Goal: Navigation & Orientation: Find specific page/section

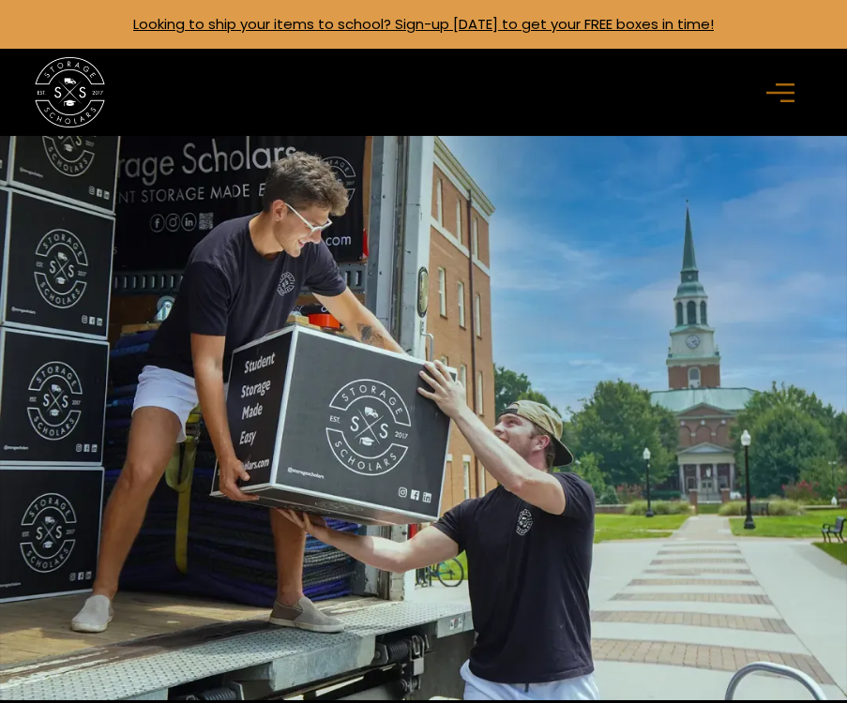
click at [792, 83] on icon "menu" at bounding box center [780, 93] width 28 height 21
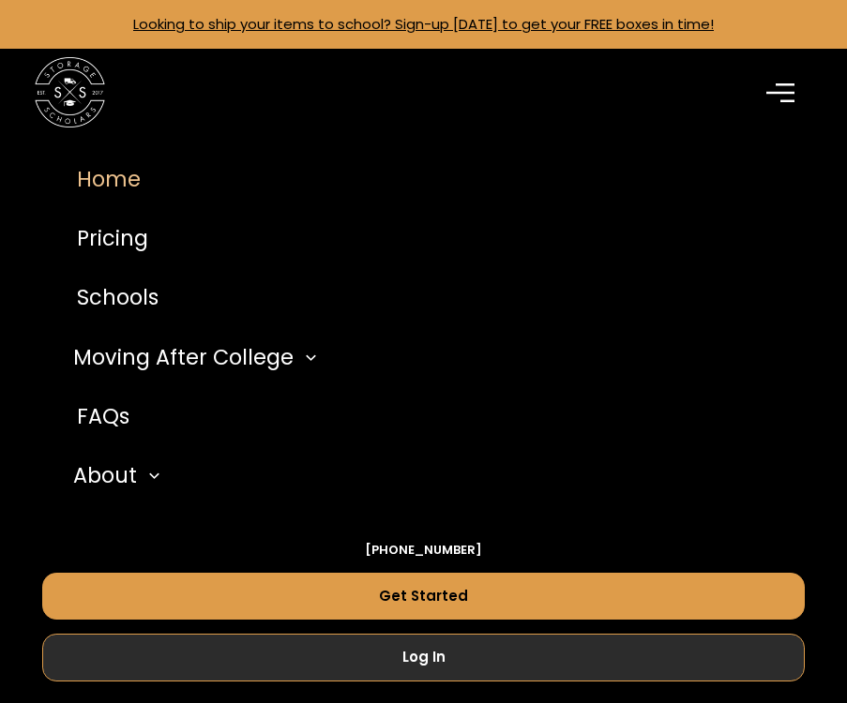
click at [430, 672] on link "Log In" at bounding box center [423, 657] width 763 height 47
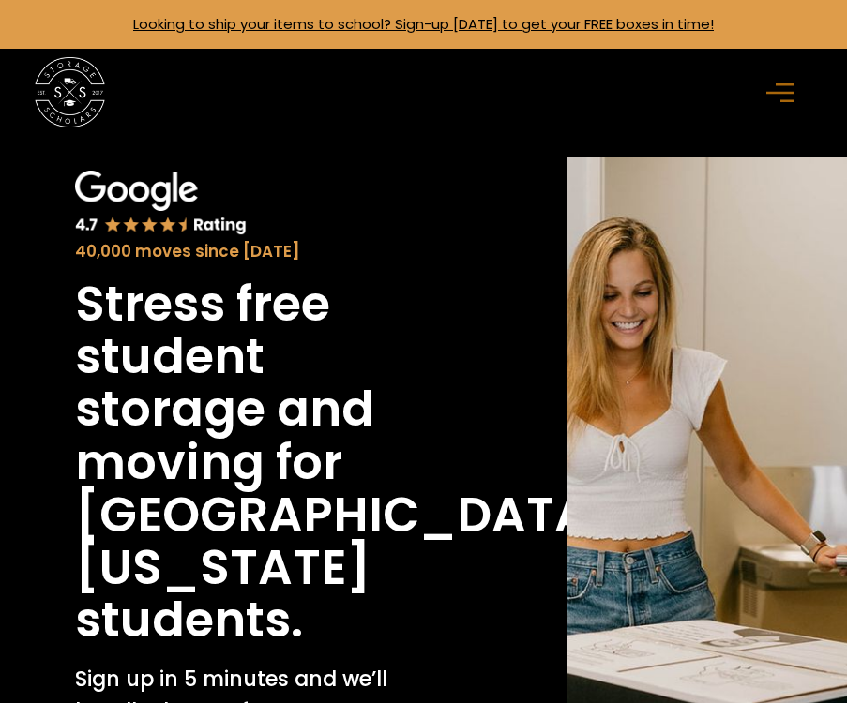
click at [774, 80] on div "menu" at bounding box center [783, 92] width 35 height 35
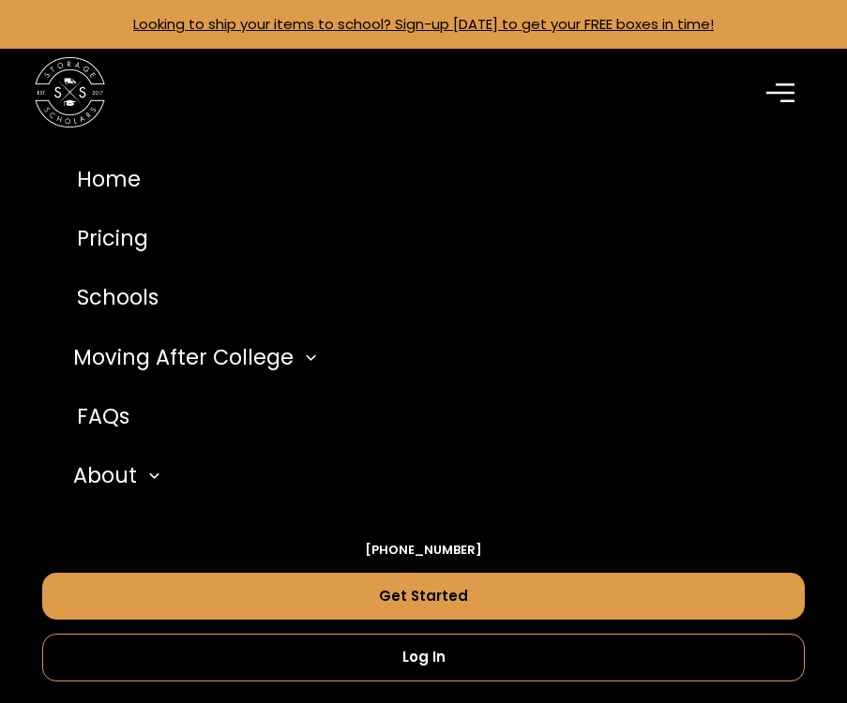
click at [774, 80] on div "menu" at bounding box center [783, 92] width 35 height 35
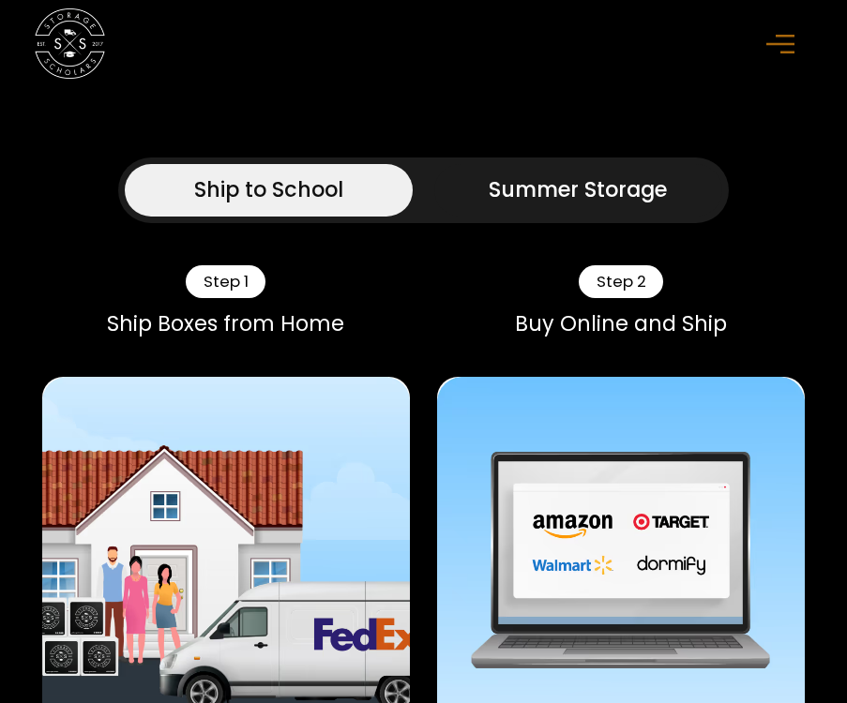
scroll to position [1049, 0]
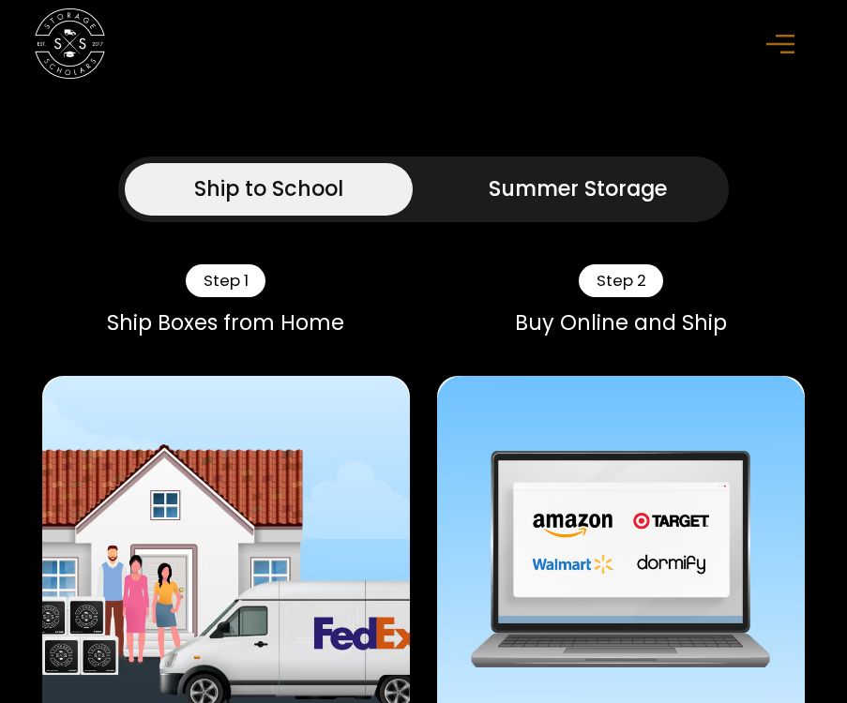
click at [584, 198] on div "Summer Storage" at bounding box center [578, 189] width 178 height 31
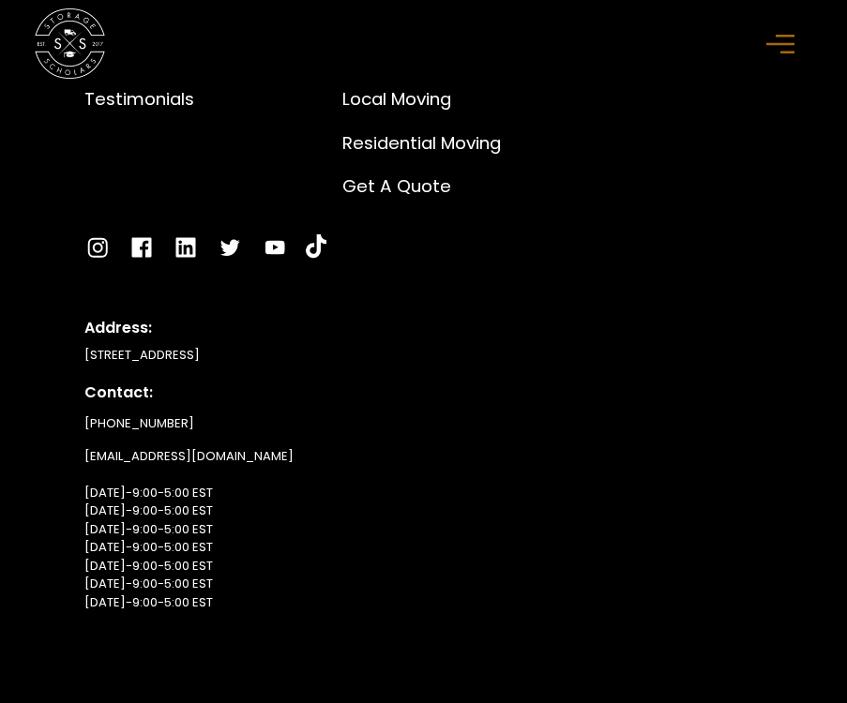
scroll to position [11809, 0]
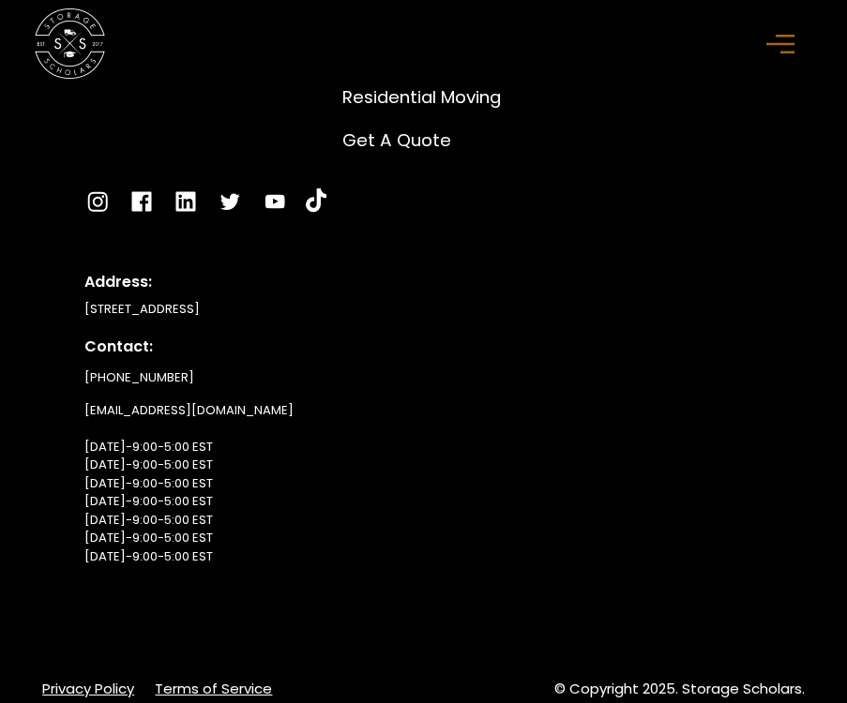
click at [777, 51] on icon "menu" at bounding box center [780, 43] width 28 height 21
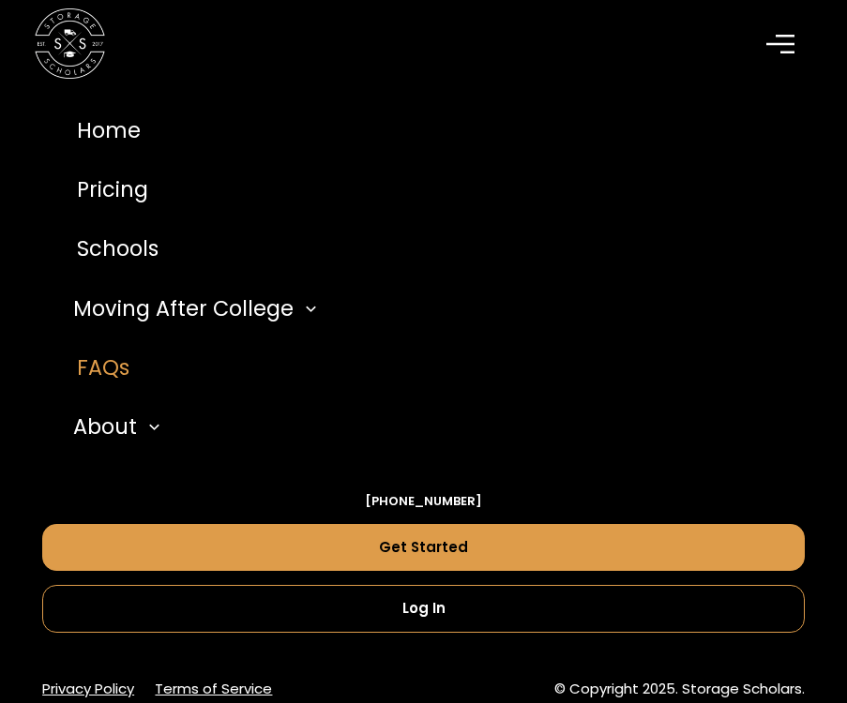
click at [92, 363] on link "FAQs" at bounding box center [423, 368] width 763 height 59
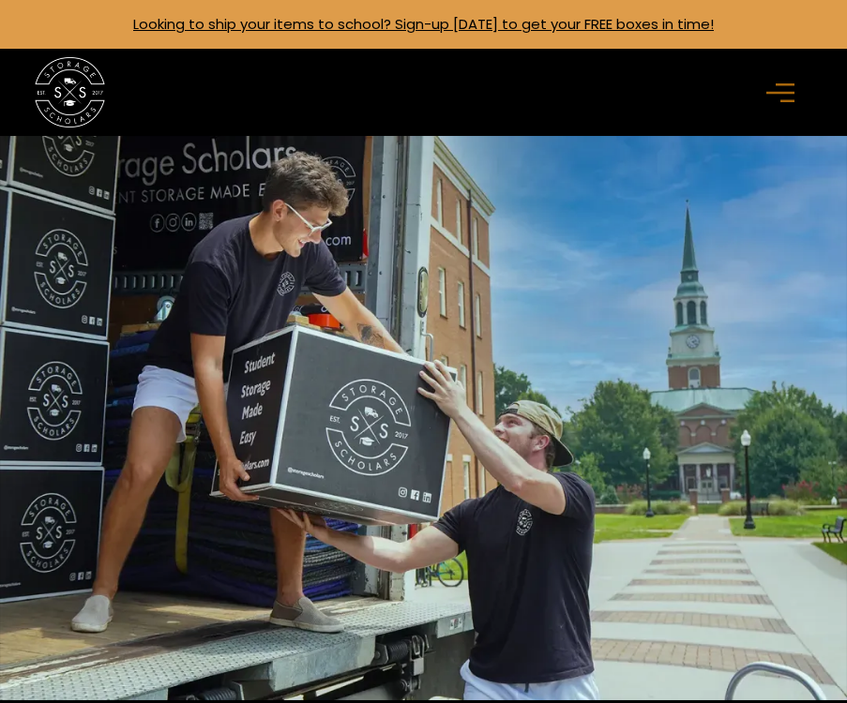
click at [760, 100] on div "menu" at bounding box center [784, 93] width 56 height 56
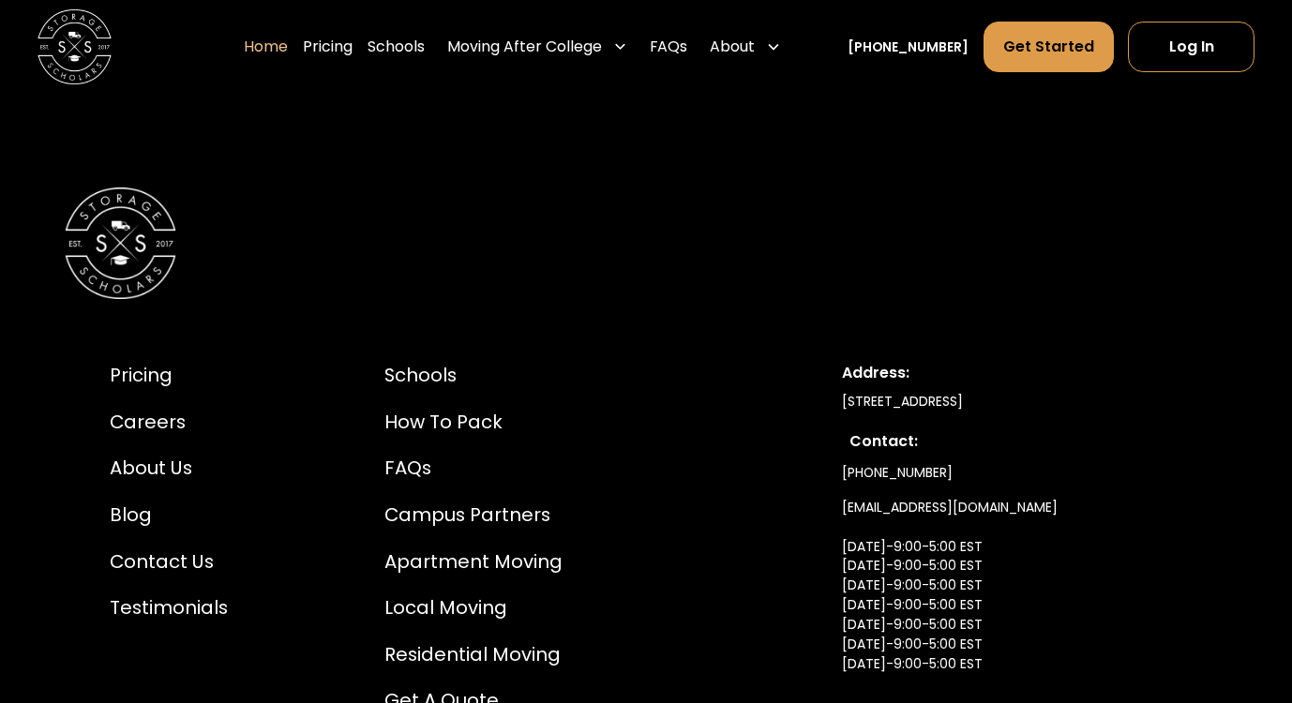
scroll to position [6104, 0]
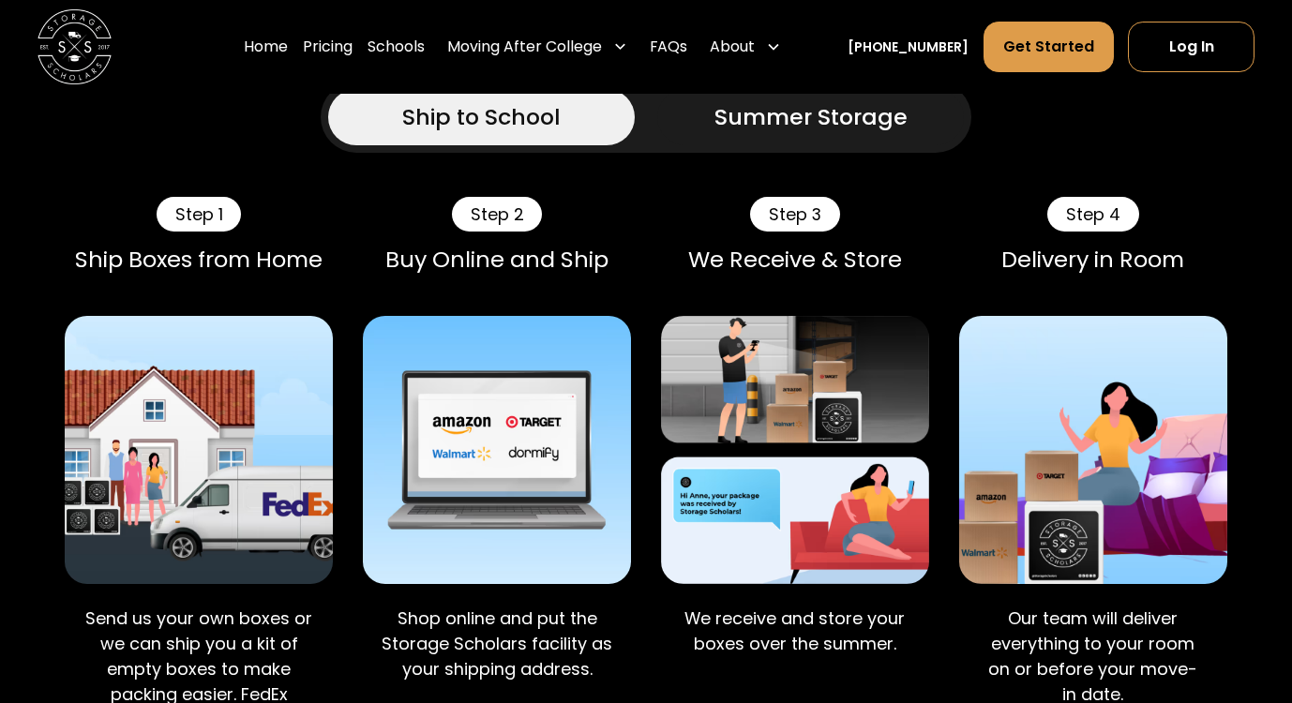
scroll to position [1318, 0]
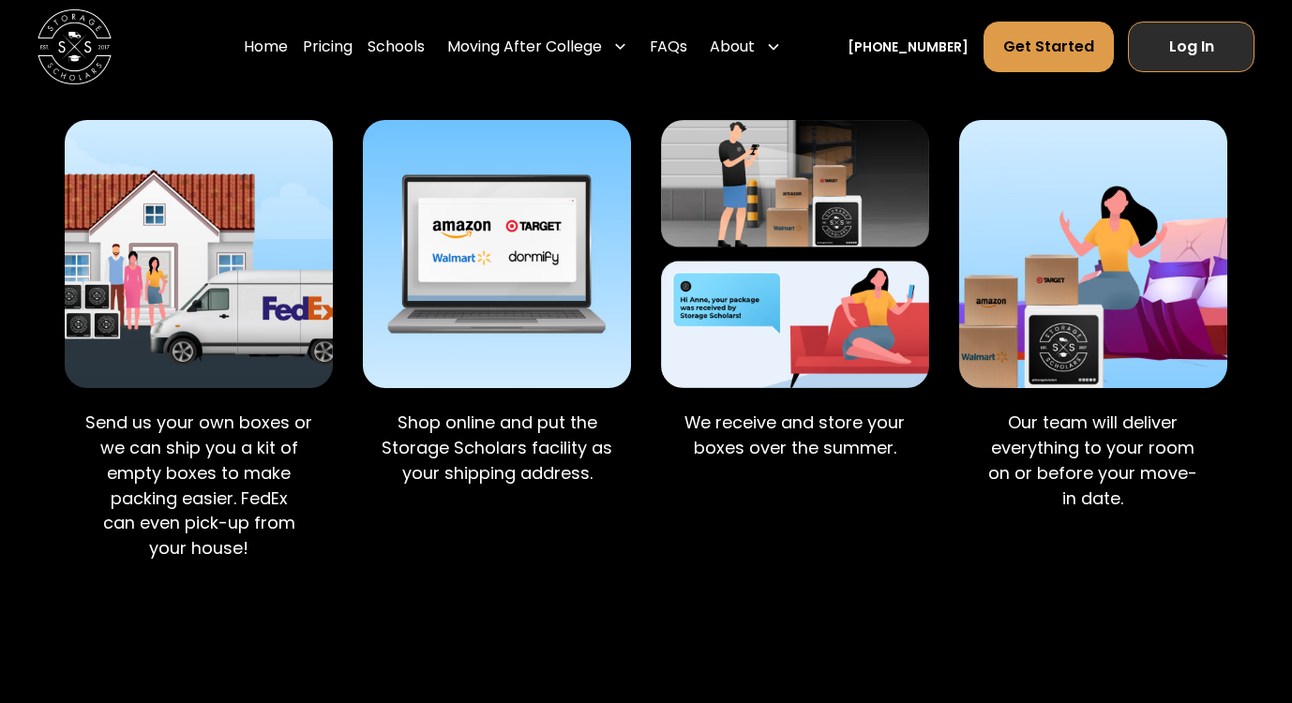
click at [1152, 23] on link "Log In" at bounding box center [1191, 47] width 127 height 51
